Goal: Navigation & Orientation: Understand site structure

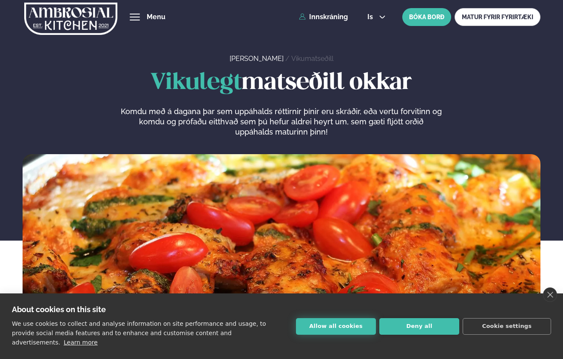
click at [345, 328] on button "Allow all cookies" at bounding box center [336, 326] width 80 height 17
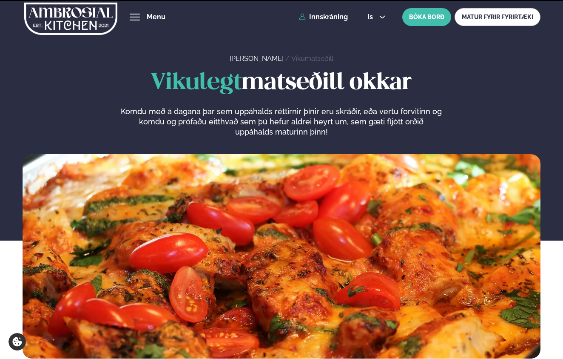
click at [81, 16] on img at bounding box center [70, 18] width 93 height 35
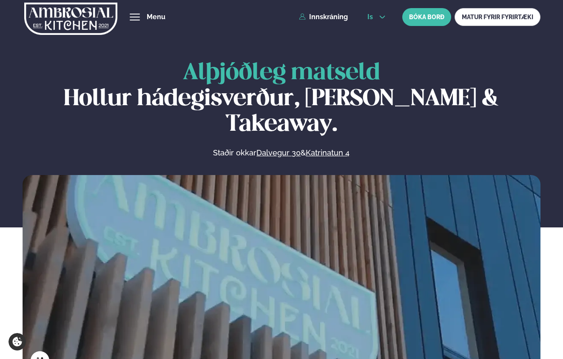
click at [382, 18] on icon at bounding box center [383, 17] width 6 height 3
click at [342, 44] on section "Alþjóðleg matseld Hollur hádegisverður, Veitingar & Takeaway. Staðir okkar Dalv…" at bounding box center [281, 189] width 563 height 379
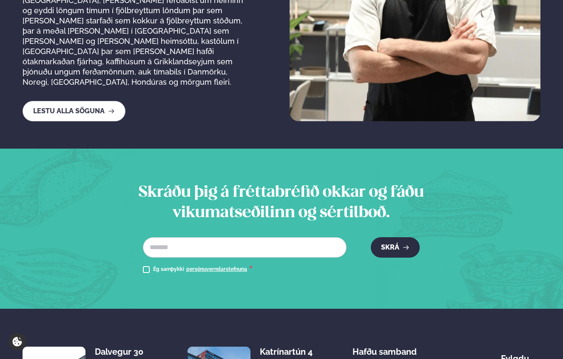
scroll to position [1347, 0]
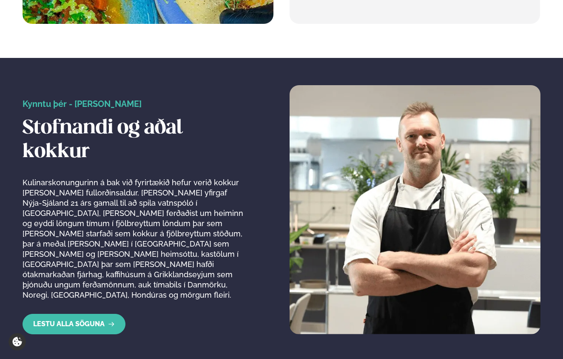
click at [92, 314] on link "Lestu alla söguna" at bounding box center [74, 324] width 103 height 20
